Goal: Task Accomplishment & Management: Use online tool/utility

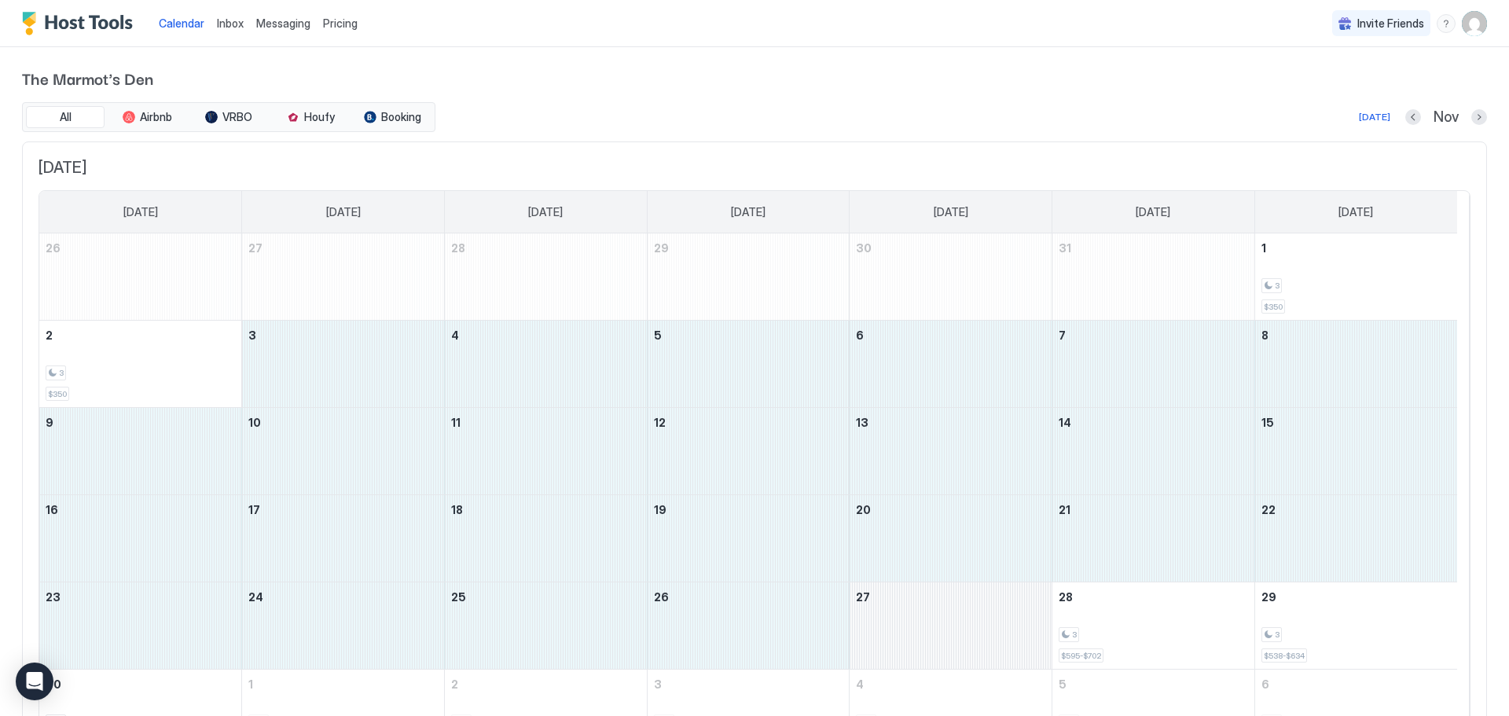
drag, startPoint x: 345, startPoint y: 370, endPoint x: 884, endPoint y: 625, distance: 595.7
click at [884, 625] on tbody "26 27 28 29 30 31 1 3 $350 2 3 $350 3 4 5 6 7 8 9 10 11 12 13 14 15 16 17 18 19…" at bounding box center [748, 494] width 1418 height 523
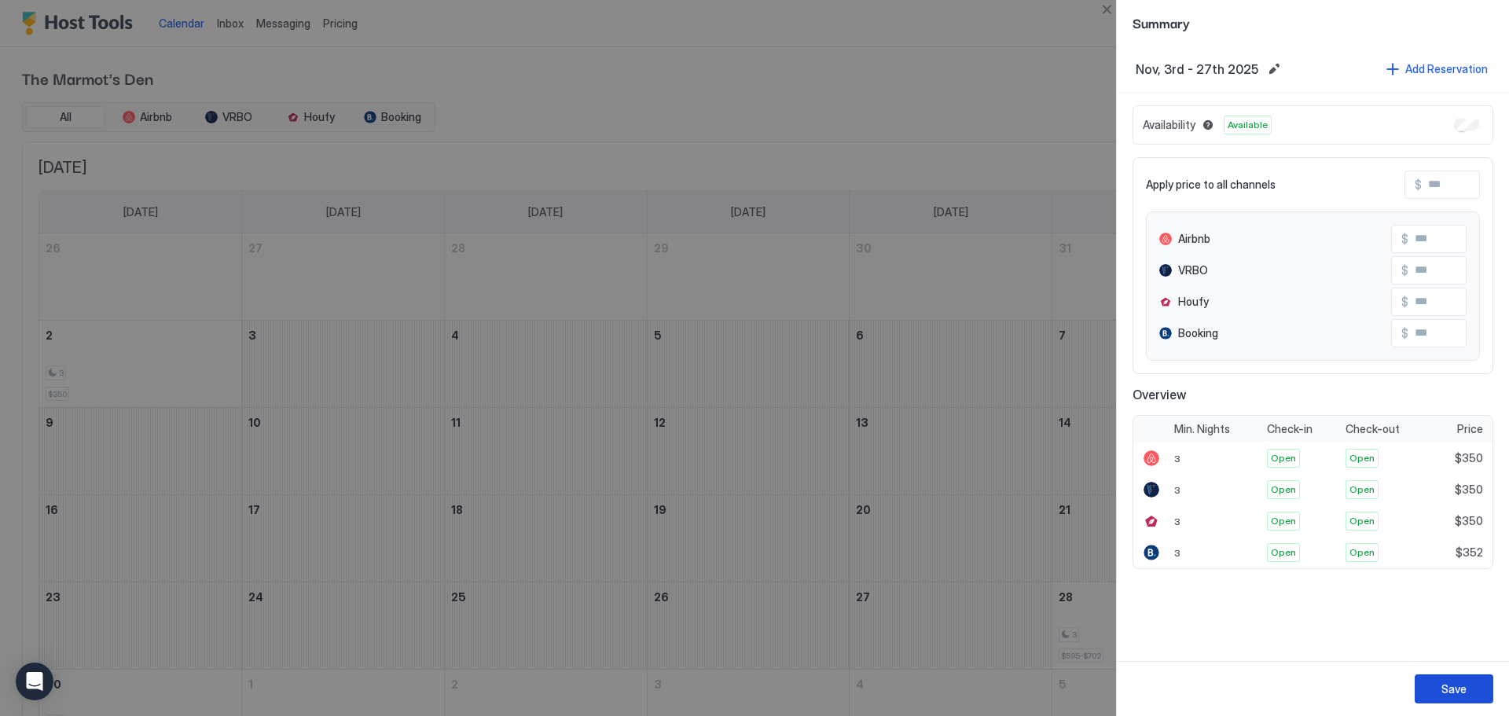
click at [1453, 689] on div "Save" at bounding box center [1454, 689] width 25 height 17
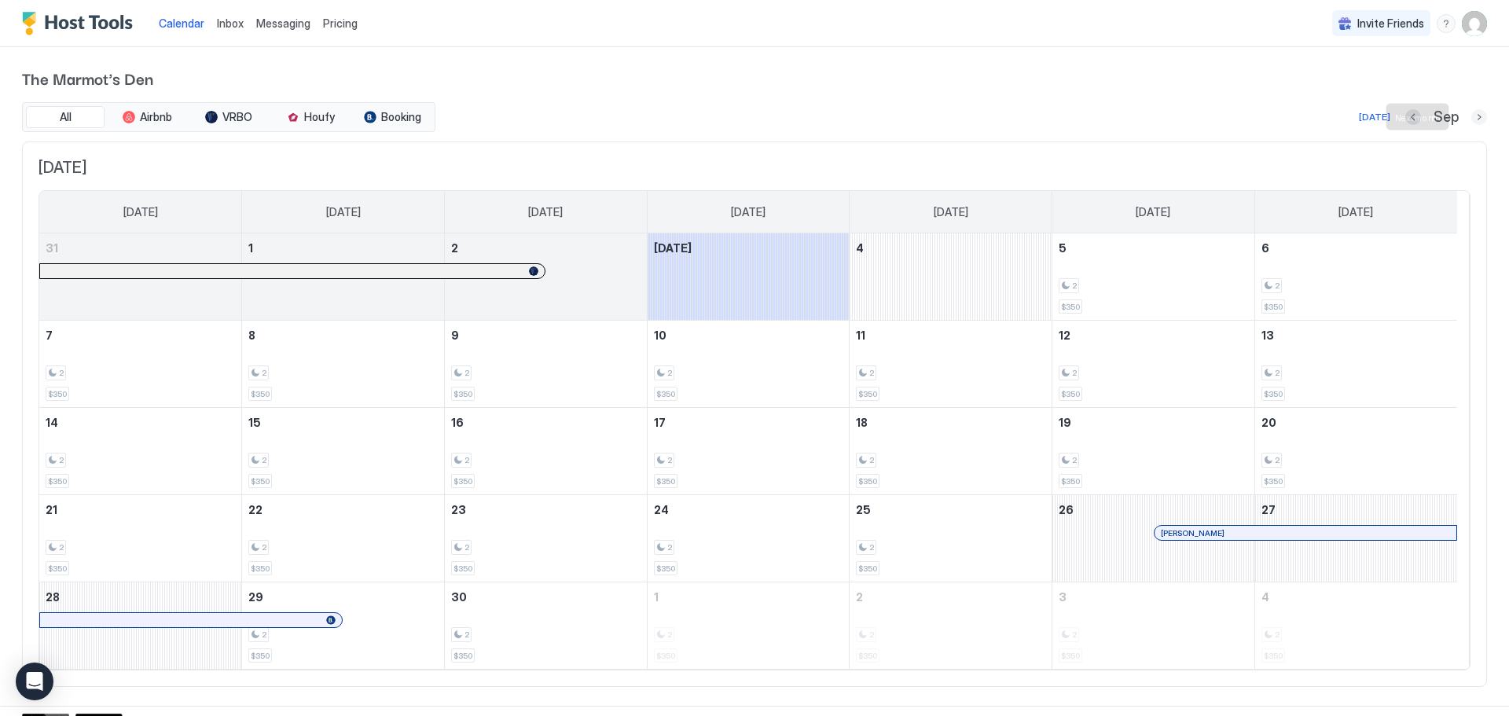
click at [1472, 116] on button "Next month" at bounding box center [1480, 117] width 16 height 16
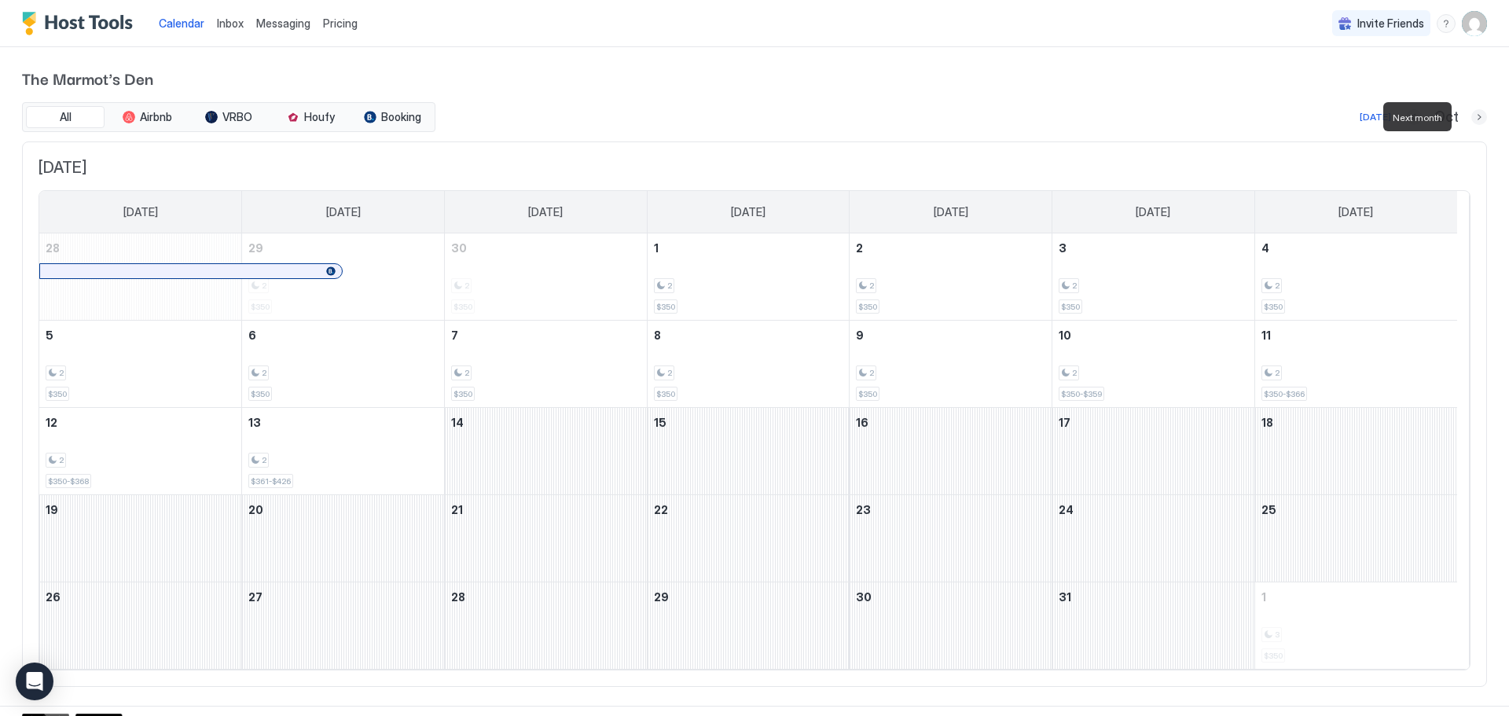
click at [1472, 116] on button "Next month" at bounding box center [1480, 117] width 16 height 16
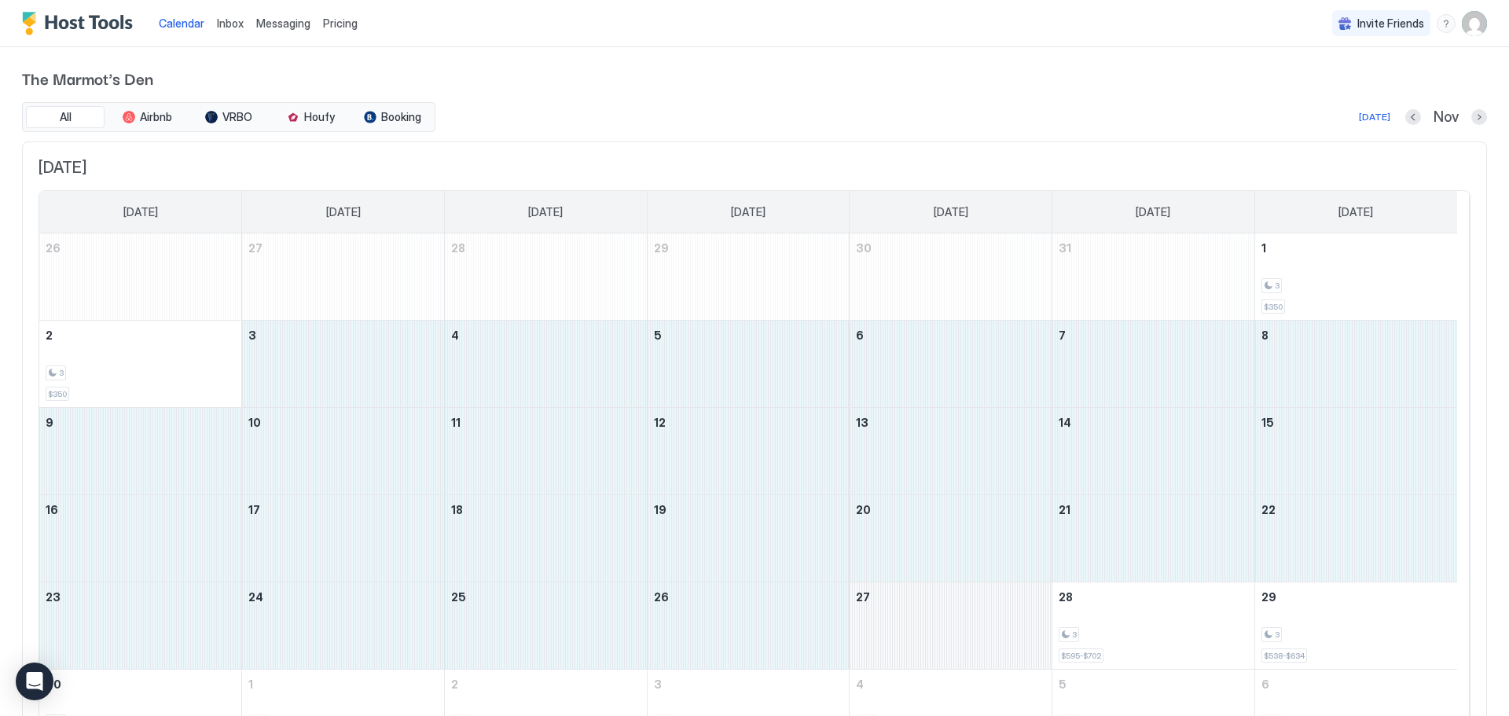
drag, startPoint x: 337, startPoint y: 369, endPoint x: 918, endPoint y: 638, distance: 640.1
click at [918, 638] on tbody "26 27 28 29 30 31 1 3 $350 2 3 $350 3 4 5 6 7 8 9 10 11 12 13 14 15 16 17 18 19…" at bounding box center [748, 494] width 1418 height 523
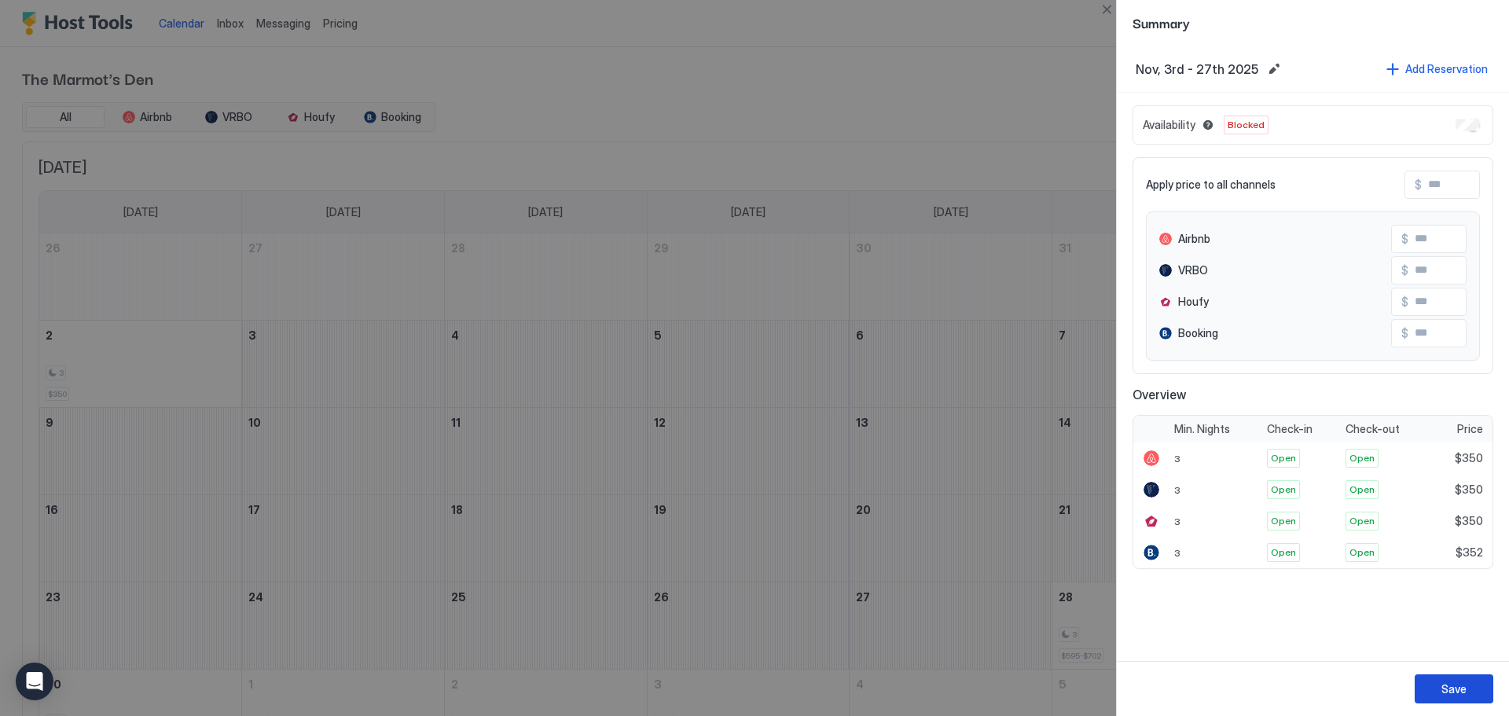
click at [1459, 689] on div "Save" at bounding box center [1454, 689] width 25 height 17
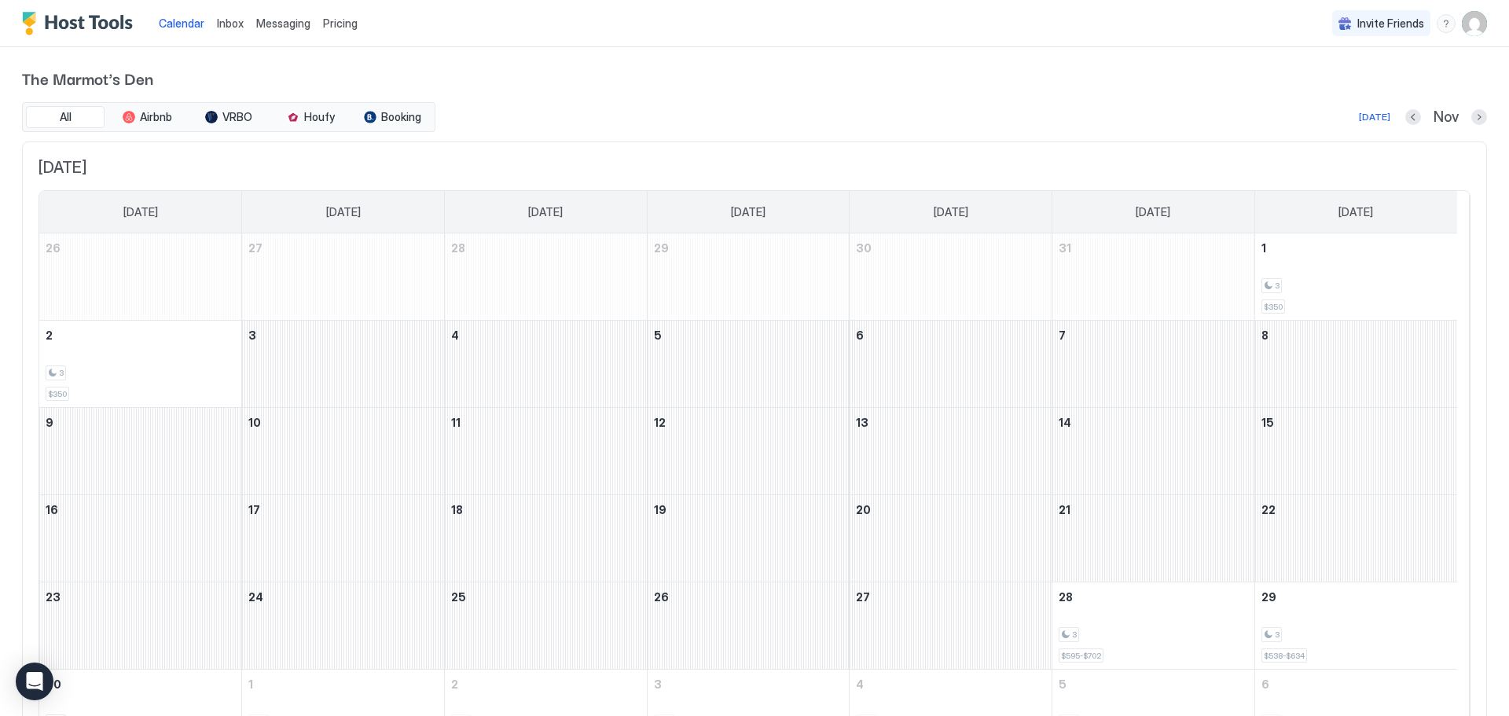
click at [636, 110] on div "Today Nov" at bounding box center [963, 117] width 1049 height 19
click at [767, 355] on div "November 5, 2025" at bounding box center [749, 364] width 202 height 86
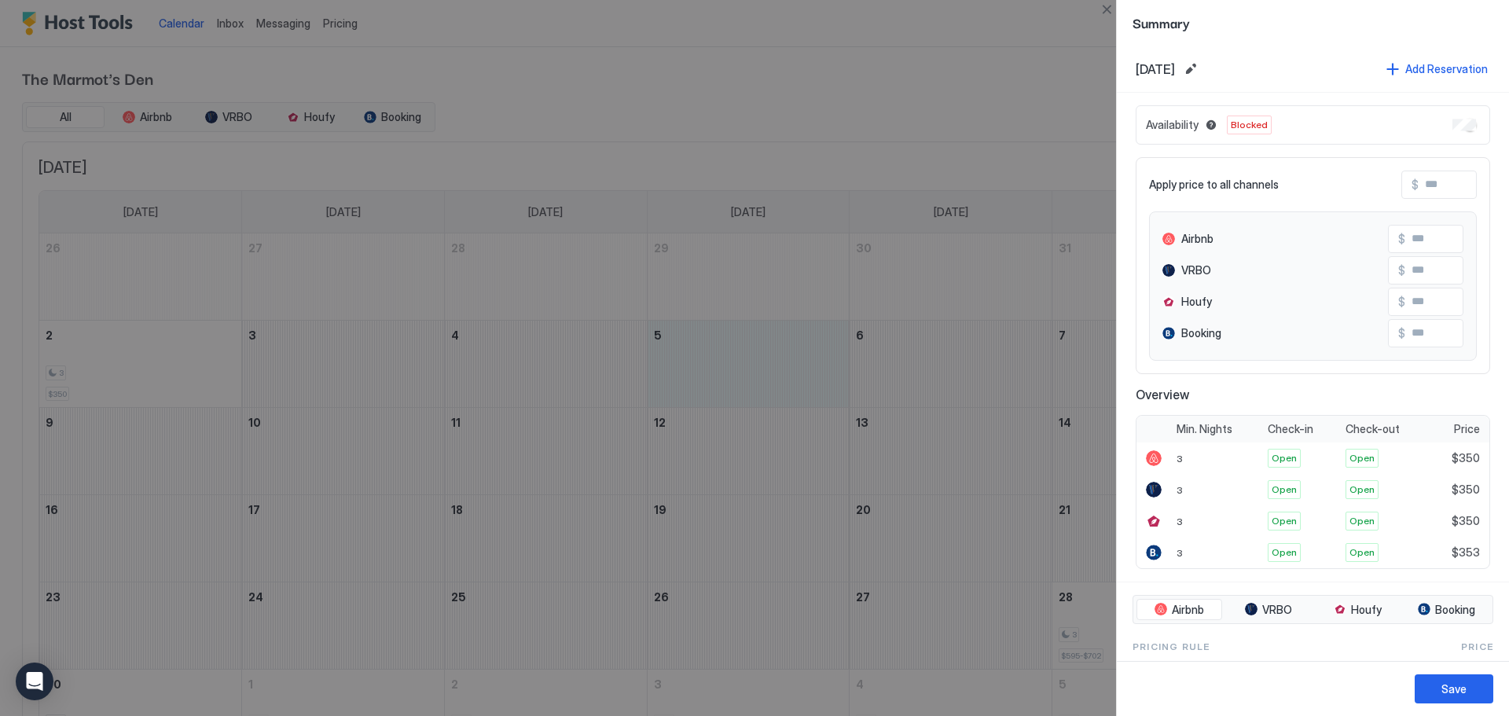
click at [939, 72] on div at bounding box center [754, 358] width 1509 height 716
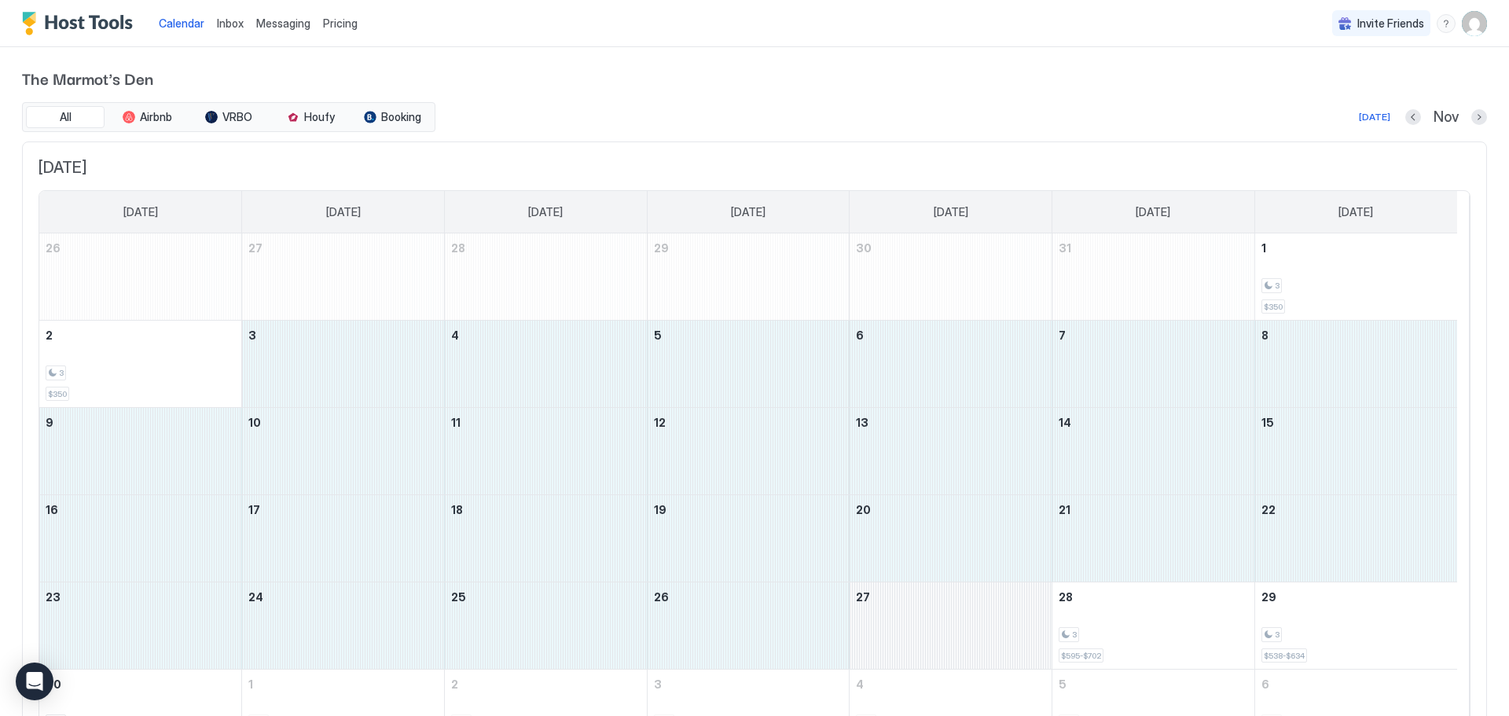
drag, startPoint x: 324, startPoint y: 358, endPoint x: 975, endPoint y: 643, distance: 710.4
click at [975, 643] on tbody "26 27 28 29 30 31 1 3 $350 2 3 $350 3 4 5 6 7 8 9 10 11 12 13 14 15 16 17 18 19…" at bounding box center [748, 494] width 1418 height 523
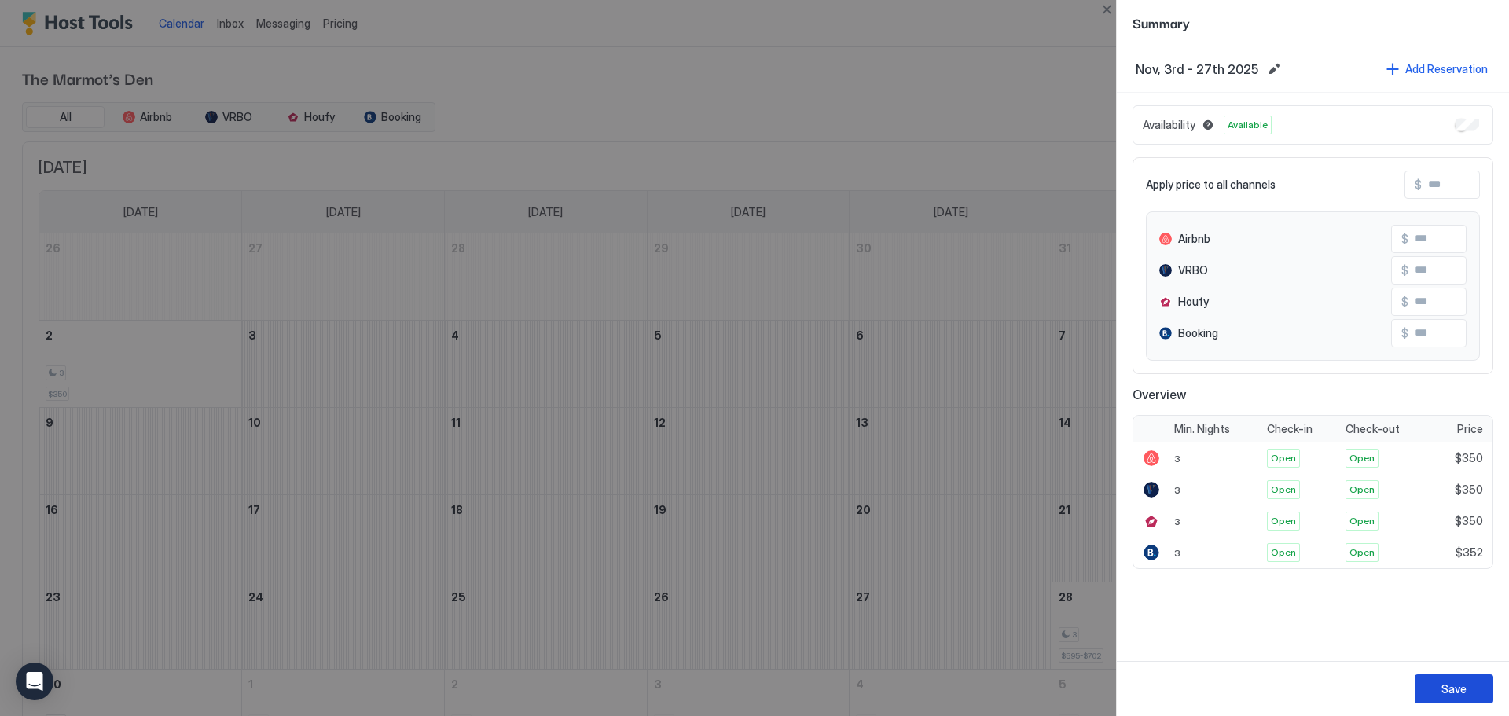
click at [1452, 685] on div "Save" at bounding box center [1454, 689] width 25 height 17
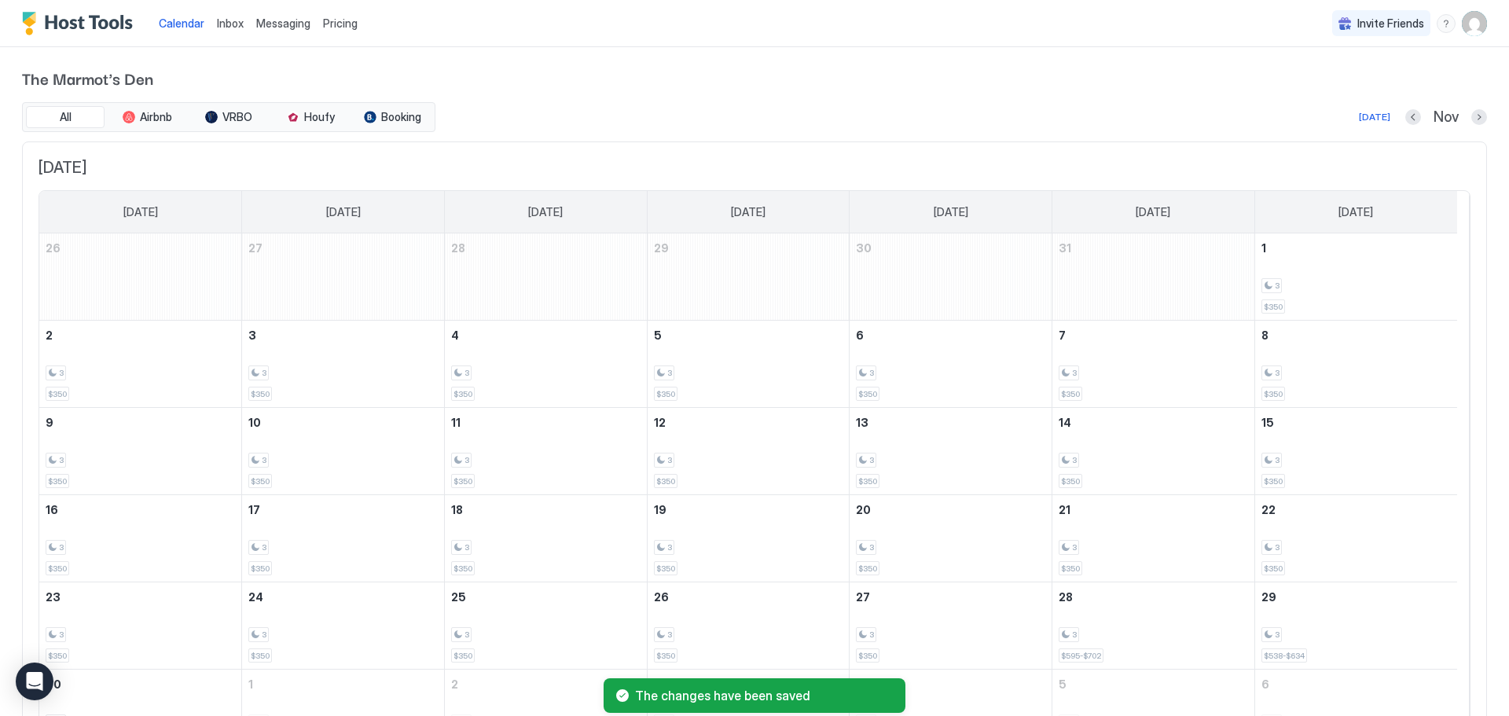
click at [678, 97] on div "The Marmot's Den All Airbnb VRBO Houfy Booking Today Nov November 2025 Sunday M…" at bounding box center [754, 420] width 1465 height 746
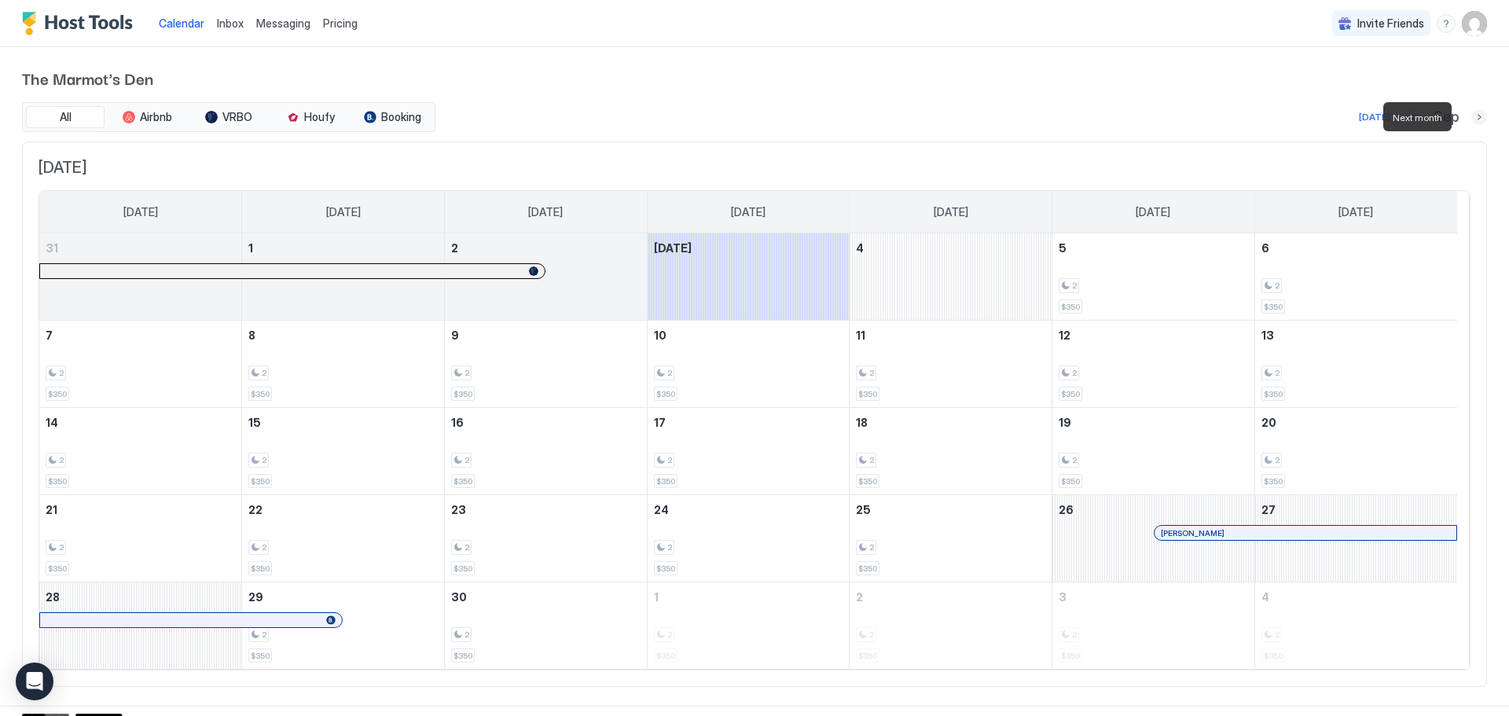
click at [1472, 118] on button "Next month" at bounding box center [1480, 117] width 16 height 16
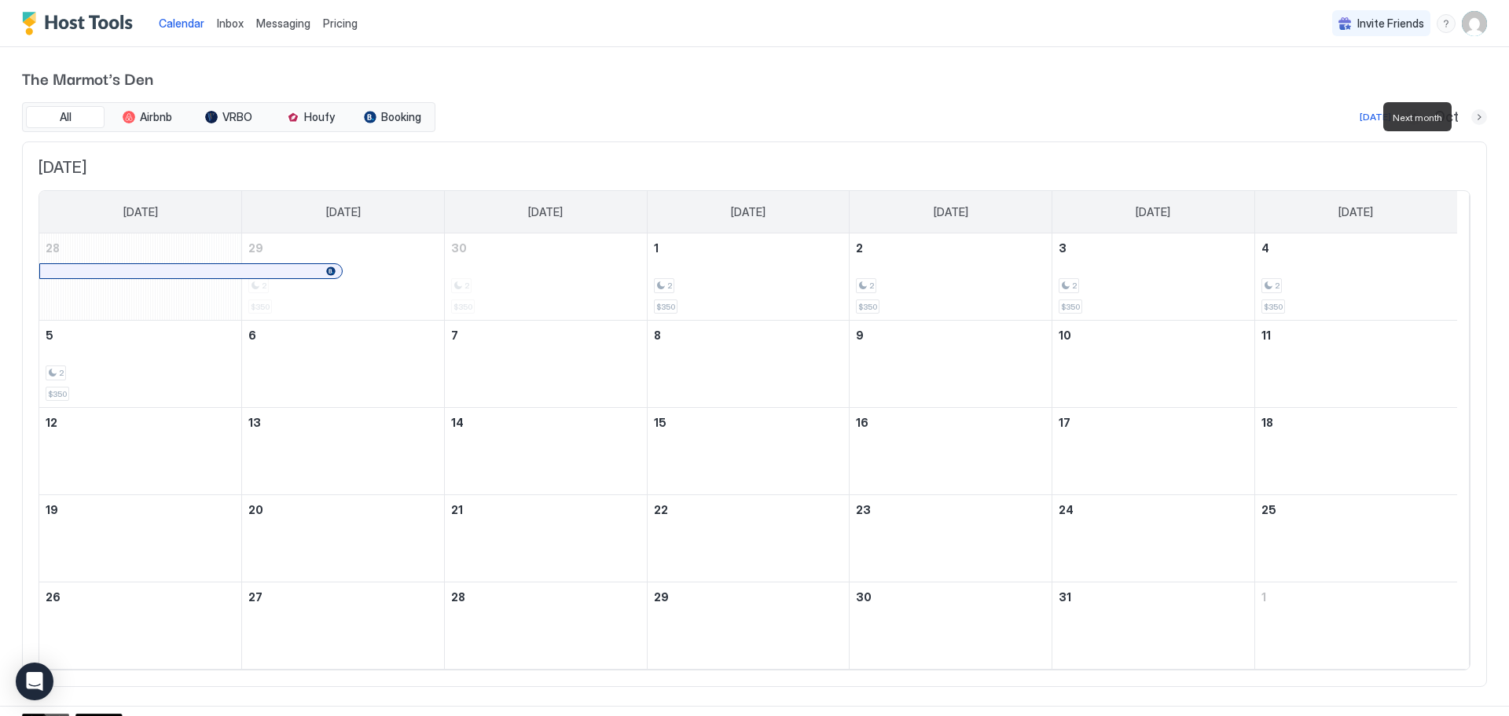
click at [1472, 118] on button "Next month" at bounding box center [1480, 117] width 16 height 16
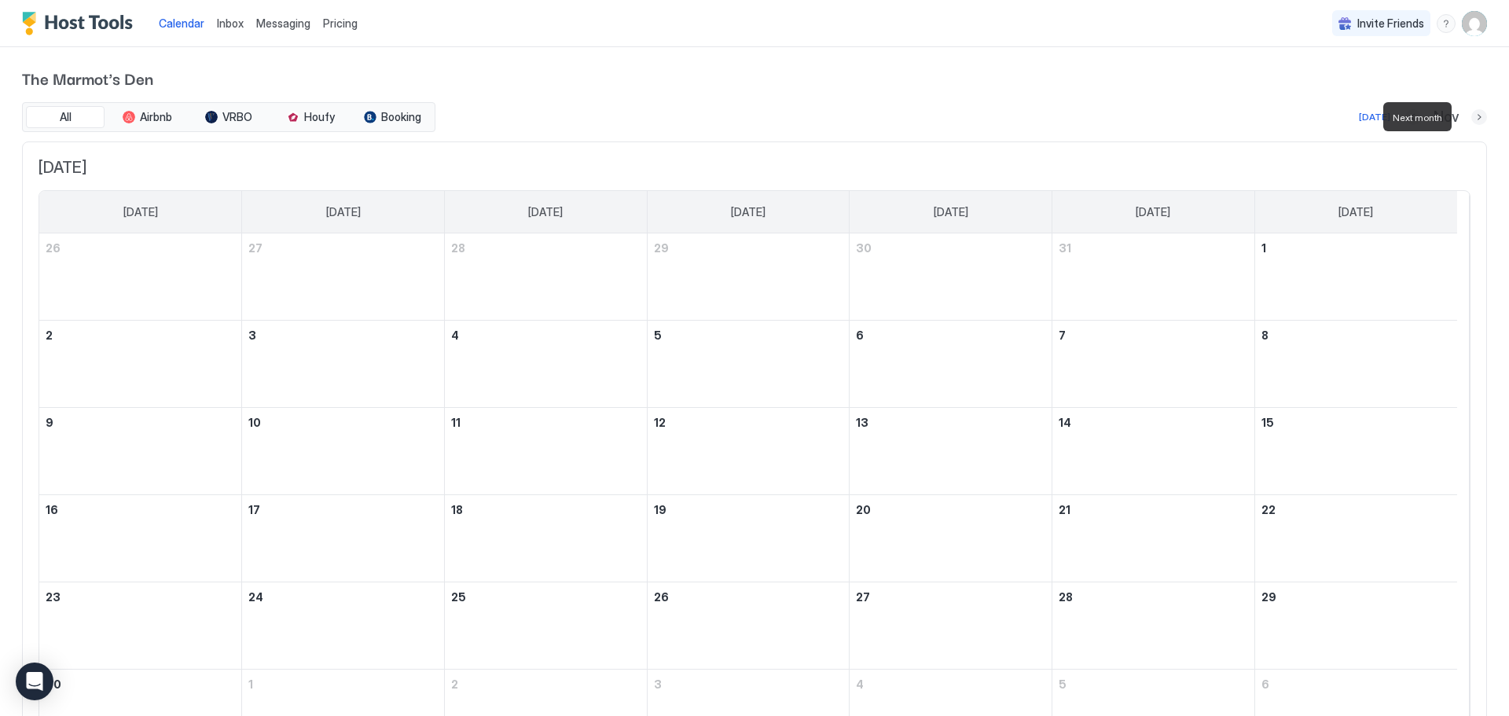
click at [1472, 117] on button "Next month" at bounding box center [1480, 117] width 16 height 16
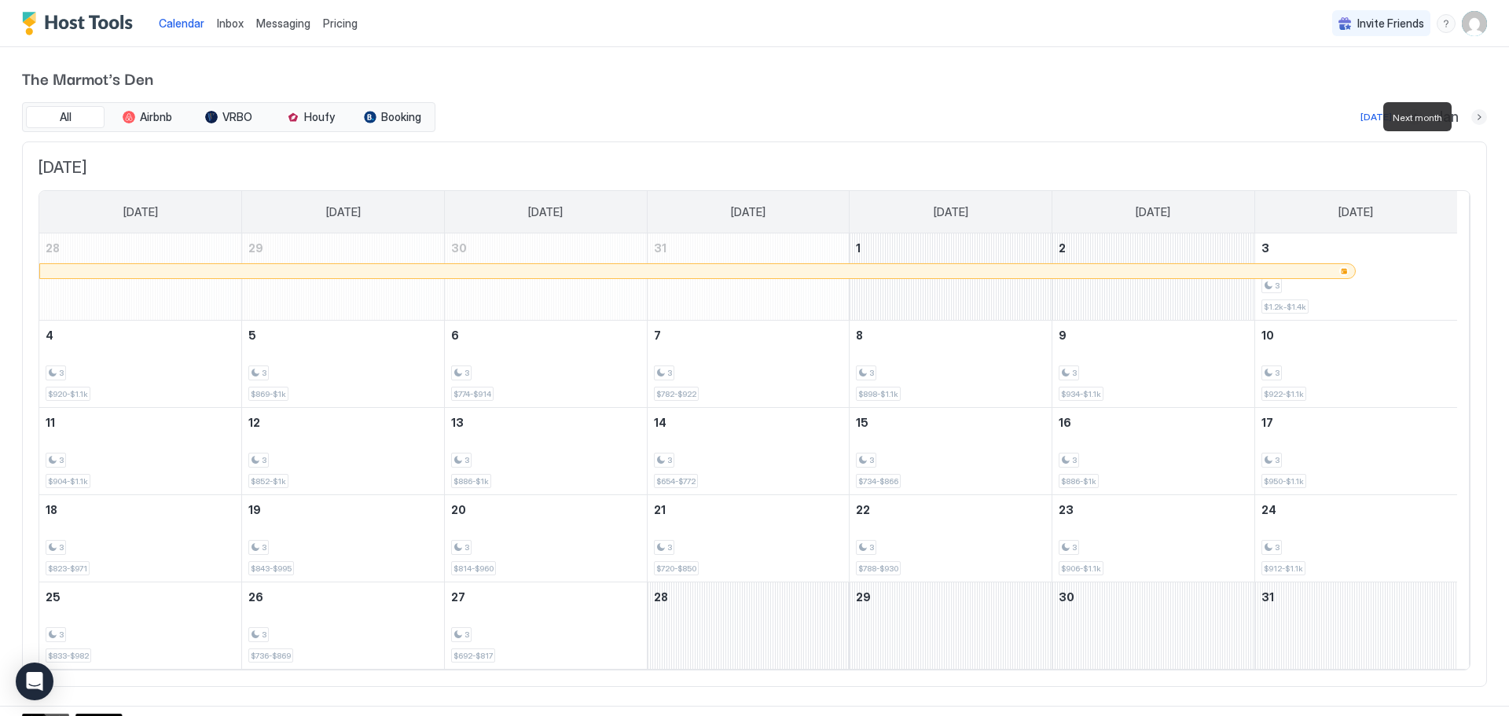
click at [1472, 117] on button "Next month" at bounding box center [1480, 117] width 16 height 16
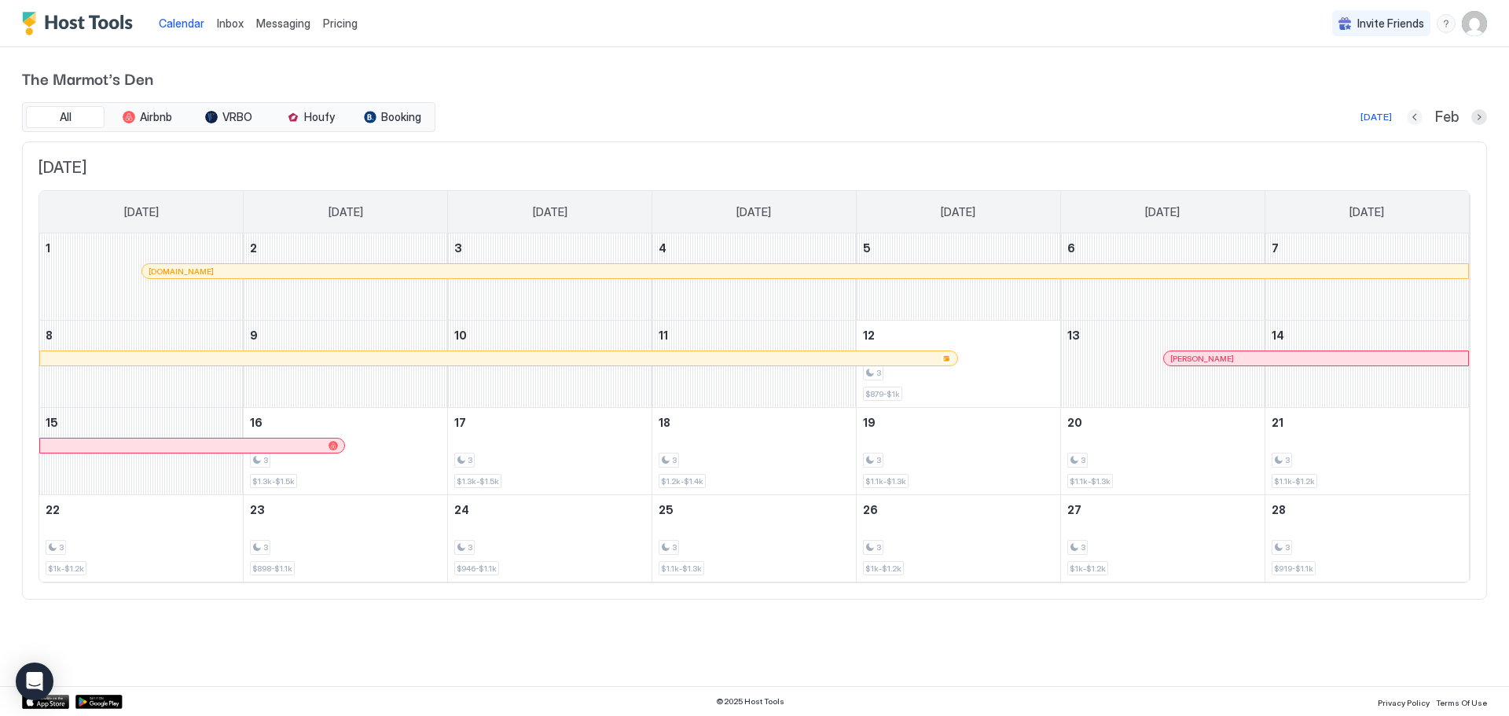
click at [1413, 116] on button "Previous month" at bounding box center [1415, 117] width 16 height 16
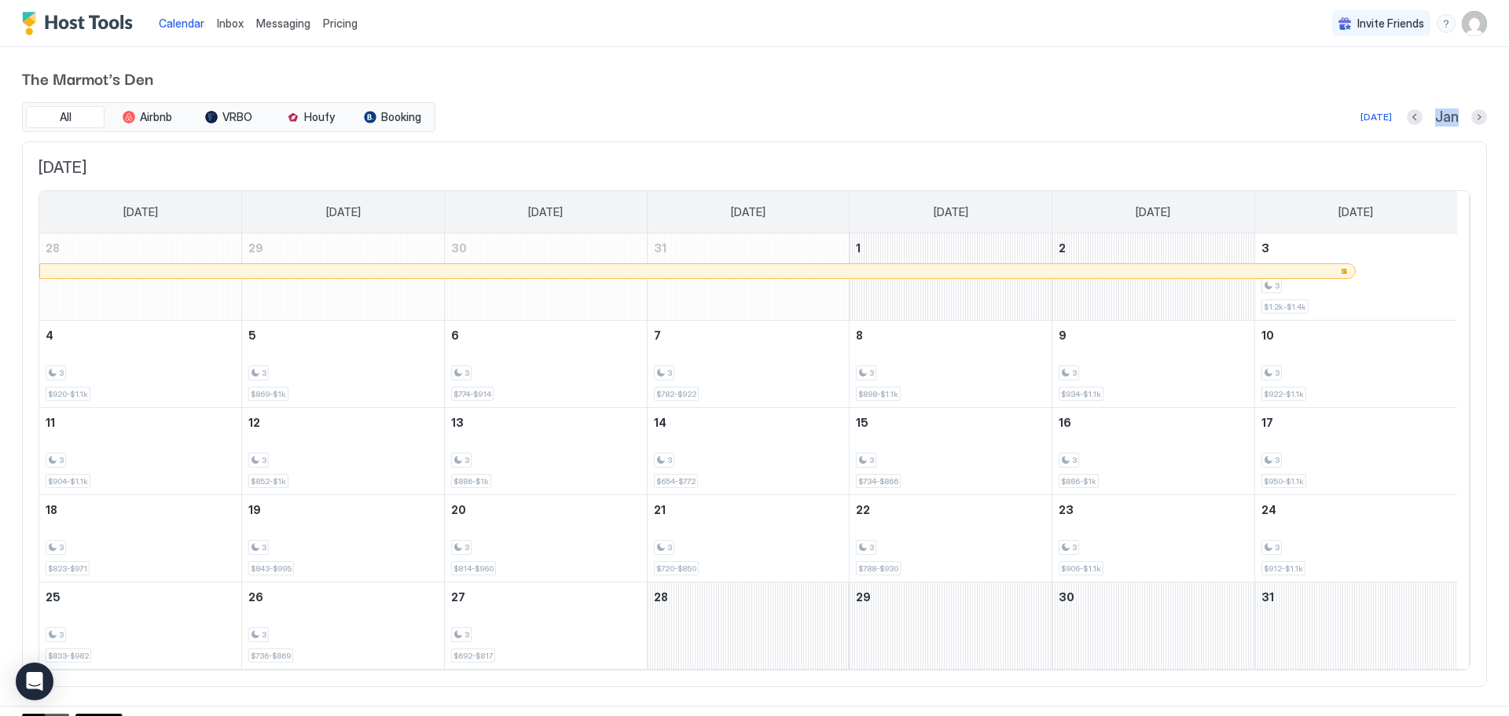
click at [1413, 116] on div "Jan" at bounding box center [1447, 117] width 80 height 18
click at [1412, 116] on div "Jan" at bounding box center [1447, 117] width 80 height 18
click at [1407, 117] on button "Previous month" at bounding box center [1415, 117] width 16 height 16
